Goal: Task Accomplishment & Management: Manage account settings

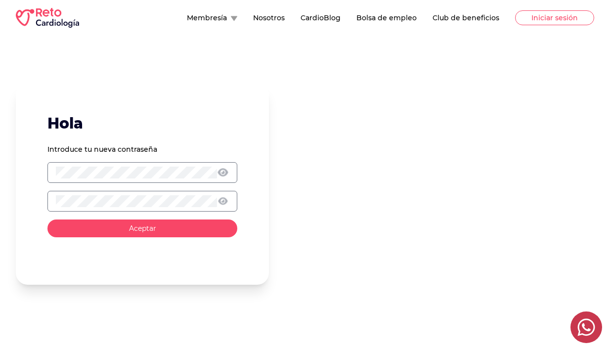
click at [224, 174] on icon at bounding box center [223, 172] width 10 height 9
click at [89, 225] on button "Aceptar" at bounding box center [142, 229] width 190 height 18
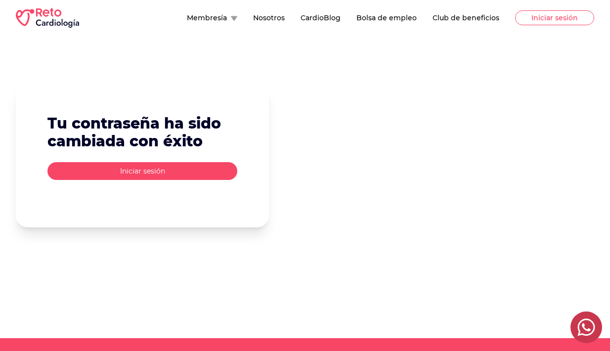
click at [175, 181] on div "Tu contraseña ha sido cambiada con éxito Iniciar sesión" at bounding box center [142, 155] width 253 height 144
click at [178, 171] on button "Iniciar sesión" at bounding box center [142, 171] width 190 height 18
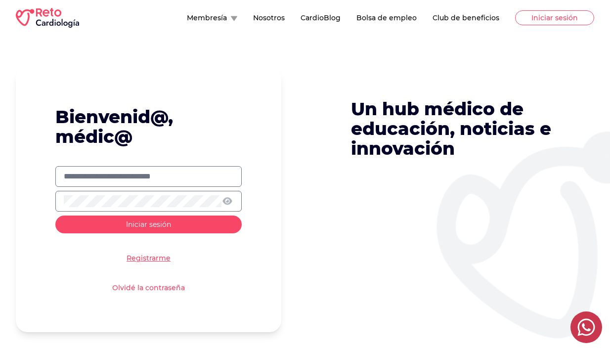
click at [170, 176] on input "text" at bounding box center [149, 177] width 170 height 12
type input "**********"
click at [147, 224] on span "Iniciar sesión" at bounding box center [148, 224] width 45 height 9
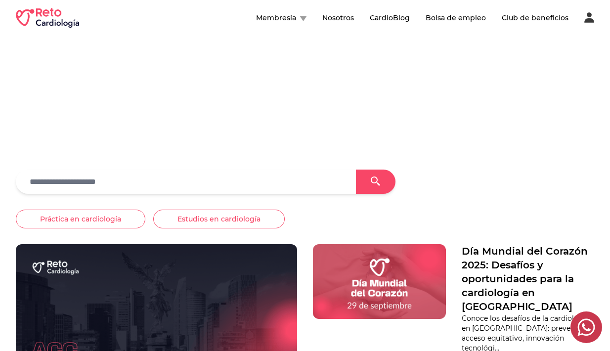
scroll to position [83, 0]
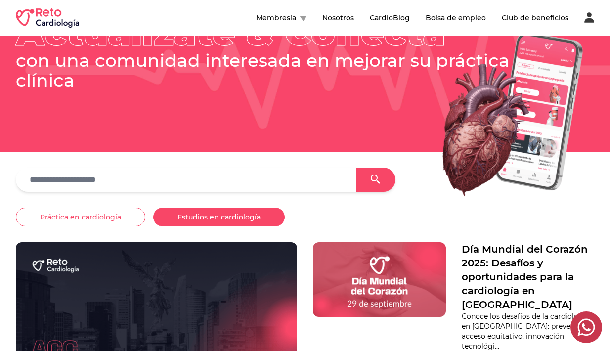
click at [212, 217] on button "Estudios en cardiología" at bounding box center [219, 217] width 132 height 19
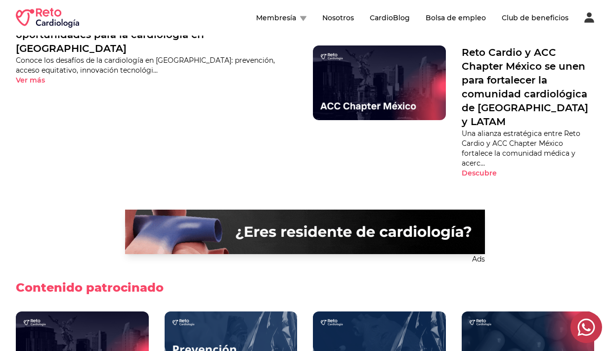
scroll to position [0, 0]
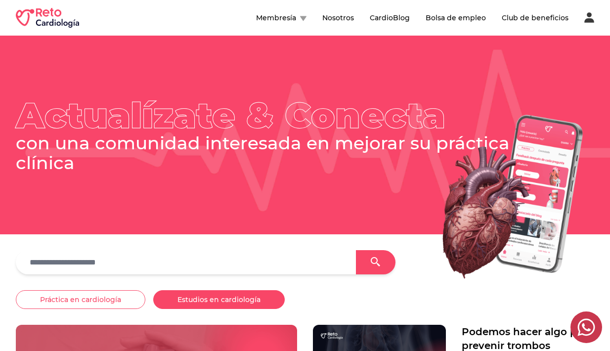
click at [300, 20] on button "Membresía" at bounding box center [281, 18] width 50 height 10
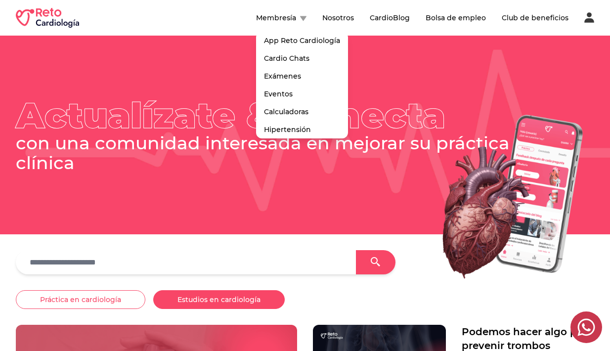
click at [214, 23] on div "Membresía App Reto Cardiología Cardio Chats Exámenes PUEM Examen del Consejo Ev…" at bounding box center [305, 18] width 579 height 20
